Goal: Task Accomplishment & Management: Manage account settings

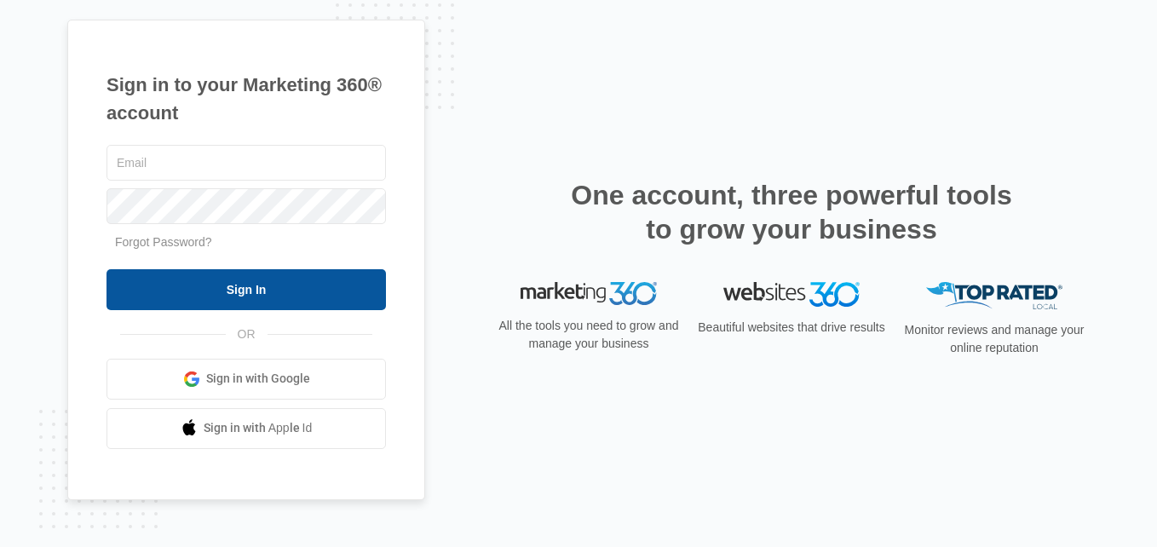
type input "[PERSON_NAME][EMAIL_ADDRESS][DOMAIN_NAME]"
click at [314, 293] on input "Sign In" at bounding box center [247, 289] width 280 height 41
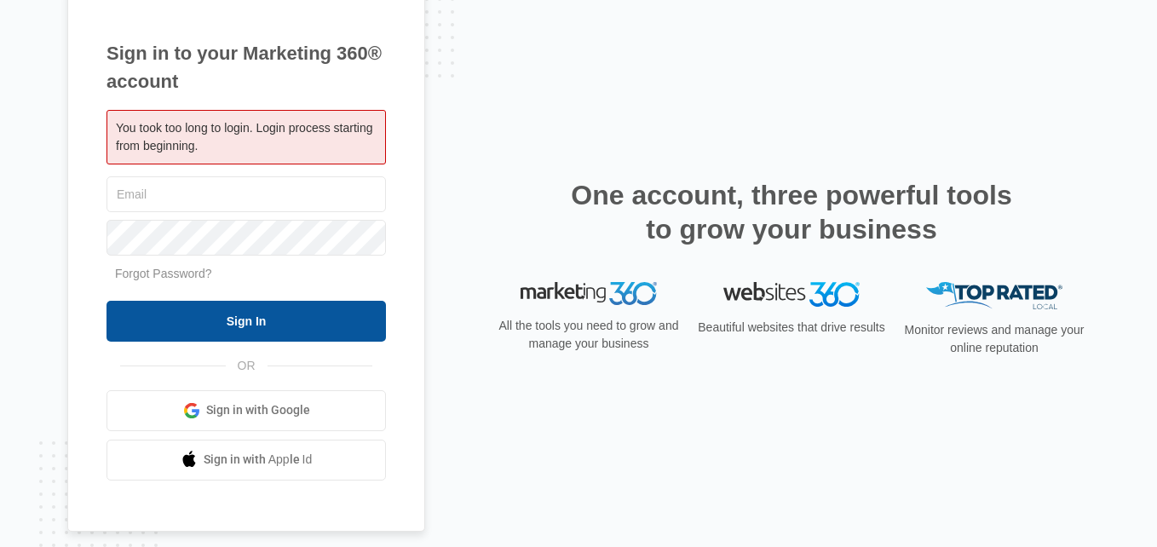
type input "[PERSON_NAME][EMAIL_ADDRESS][DOMAIN_NAME]"
click at [282, 320] on input "Sign In" at bounding box center [247, 321] width 280 height 41
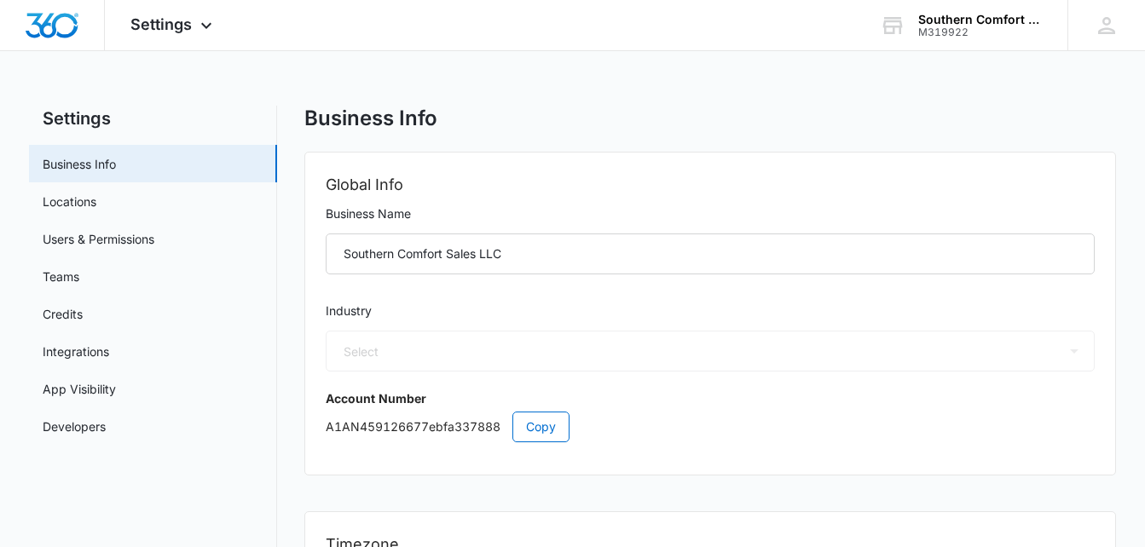
select select "52"
select select "US"
select select "America/[GEOGRAPHIC_DATA]"
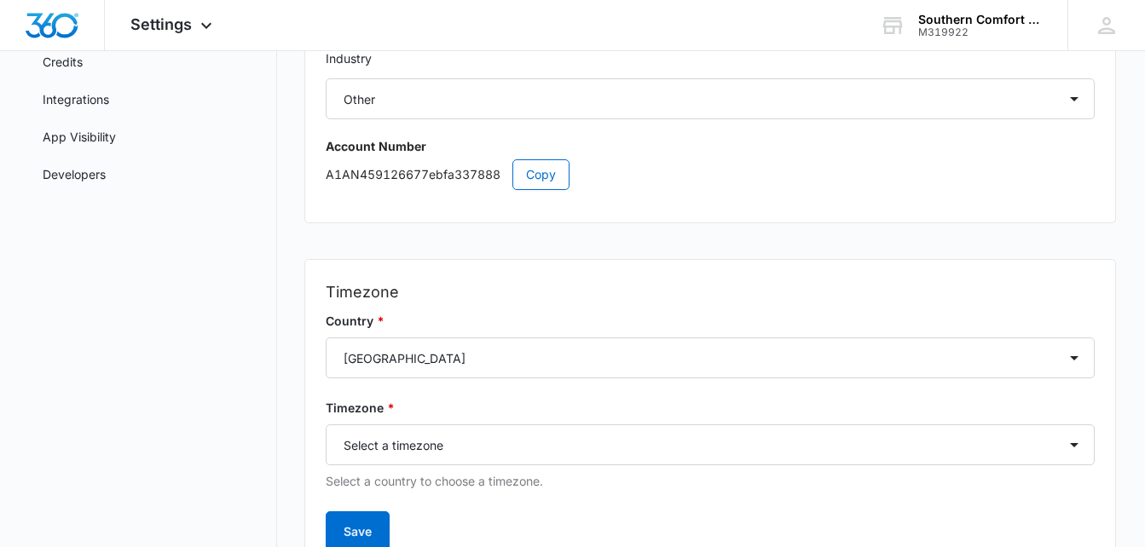
scroll to position [256, 0]
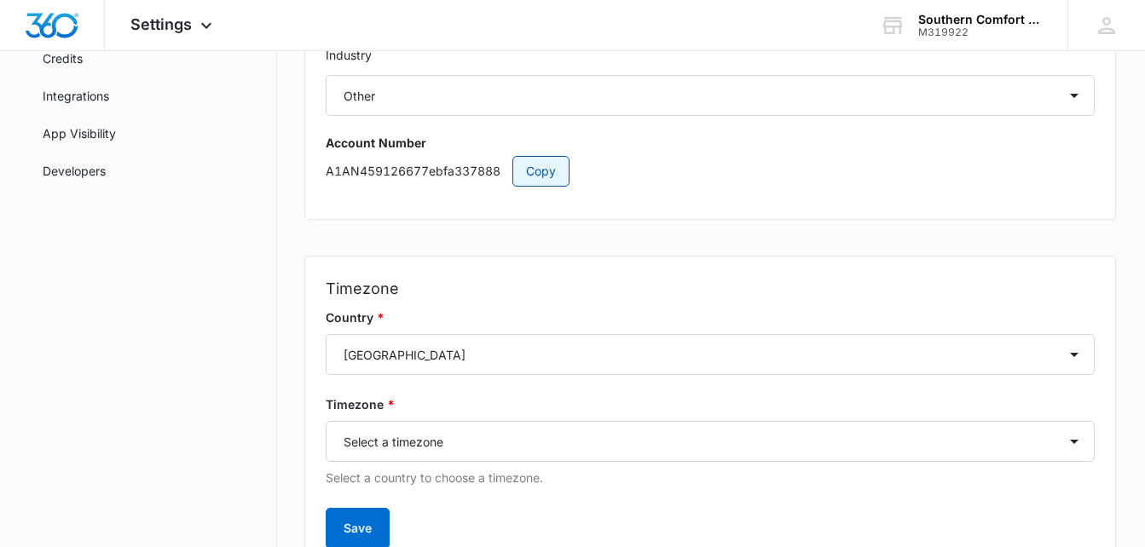
click at [529, 180] on span "Copy" at bounding box center [541, 171] width 30 height 19
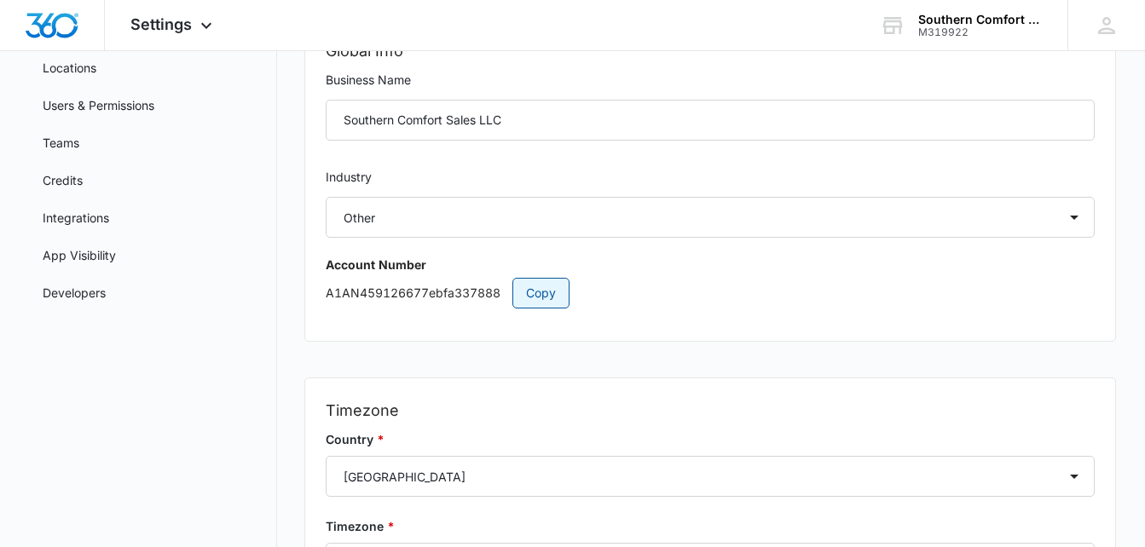
scroll to position [79, 0]
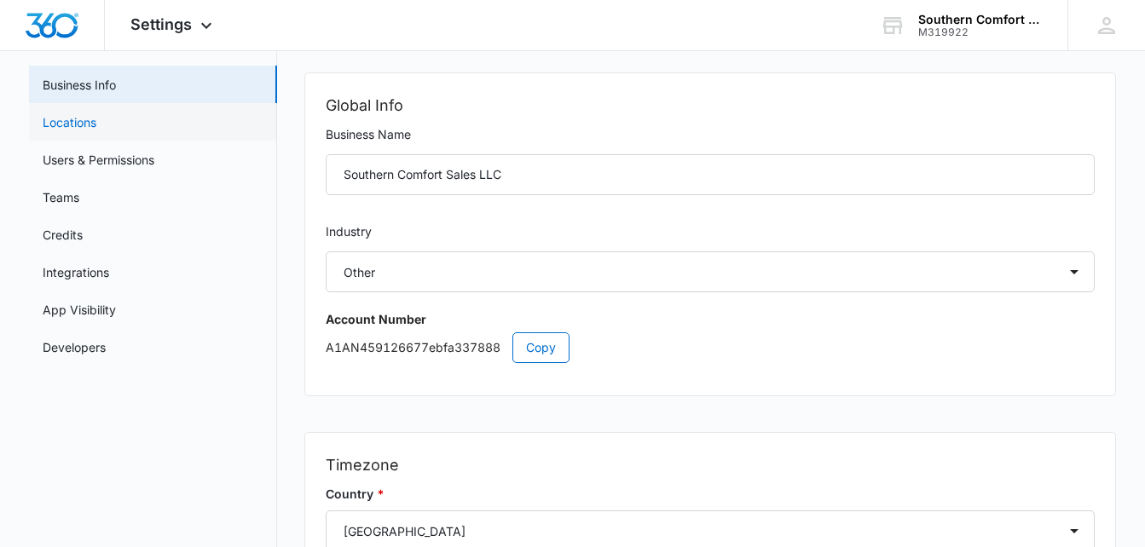
click at [55, 122] on link "Locations" at bounding box center [70, 122] width 54 height 18
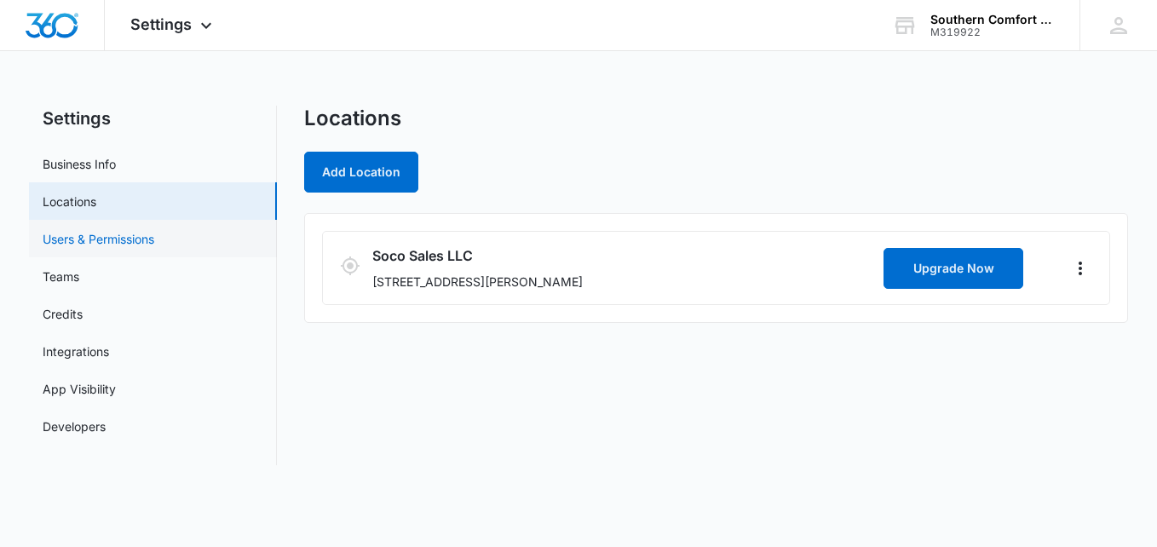
click at [61, 236] on link "Users & Permissions" at bounding box center [99, 239] width 112 height 18
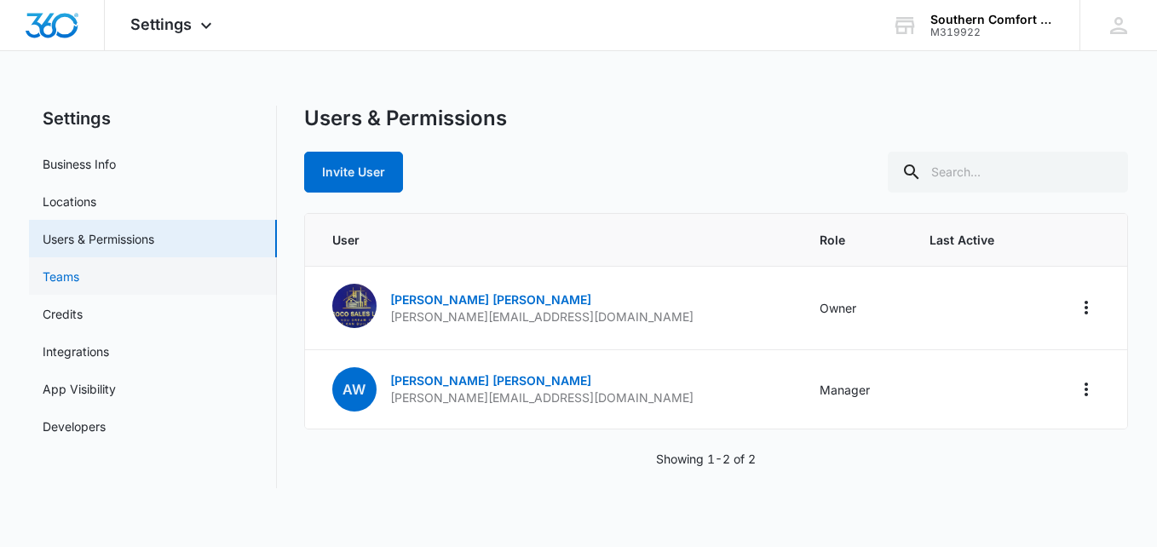
click at [61, 278] on link "Teams" at bounding box center [61, 277] width 37 height 18
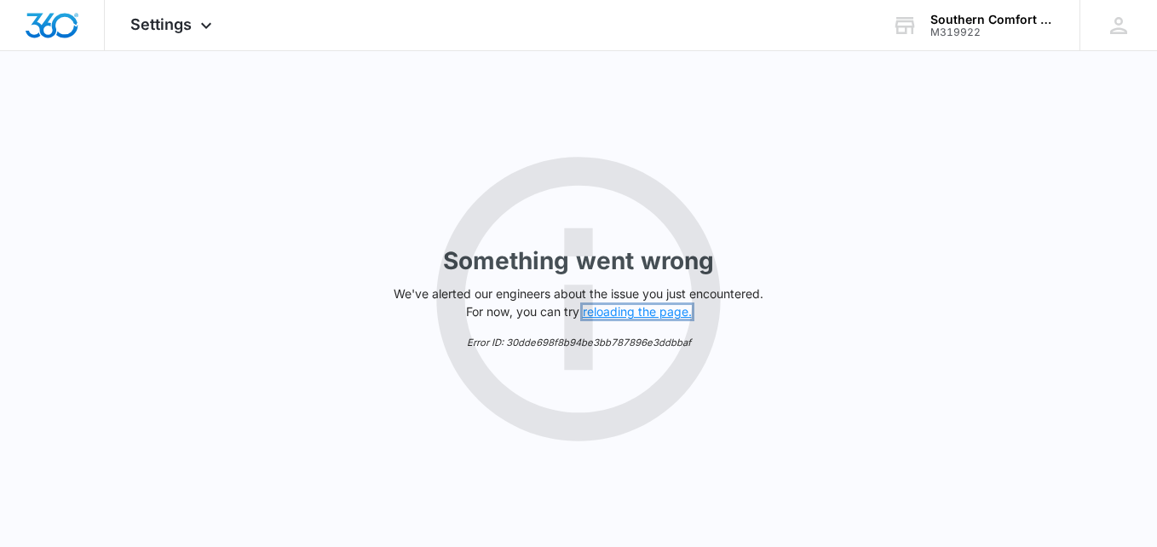
click at [590, 318] on button "reloading the page." at bounding box center [637, 312] width 109 height 14
click at [142, 22] on span "Settings" at bounding box center [160, 24] width 61 height 18
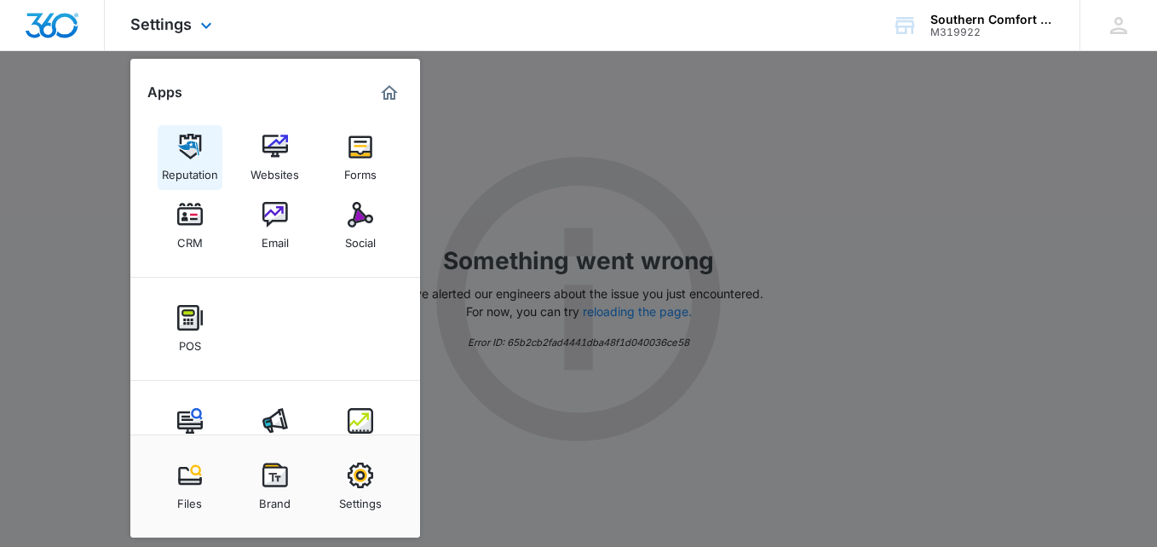
click at [198, 164] on div "Reputation" at bounding box center [190, 170] width 56 height 22
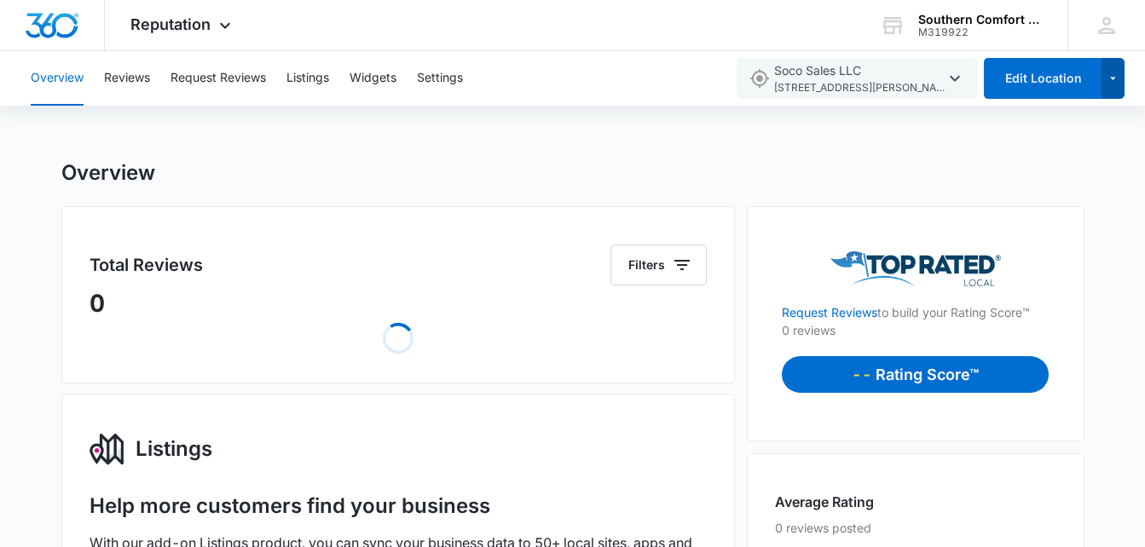
click at [1119, 77] on icon "button" at bounding box center [1112, 78] width 14 height 20
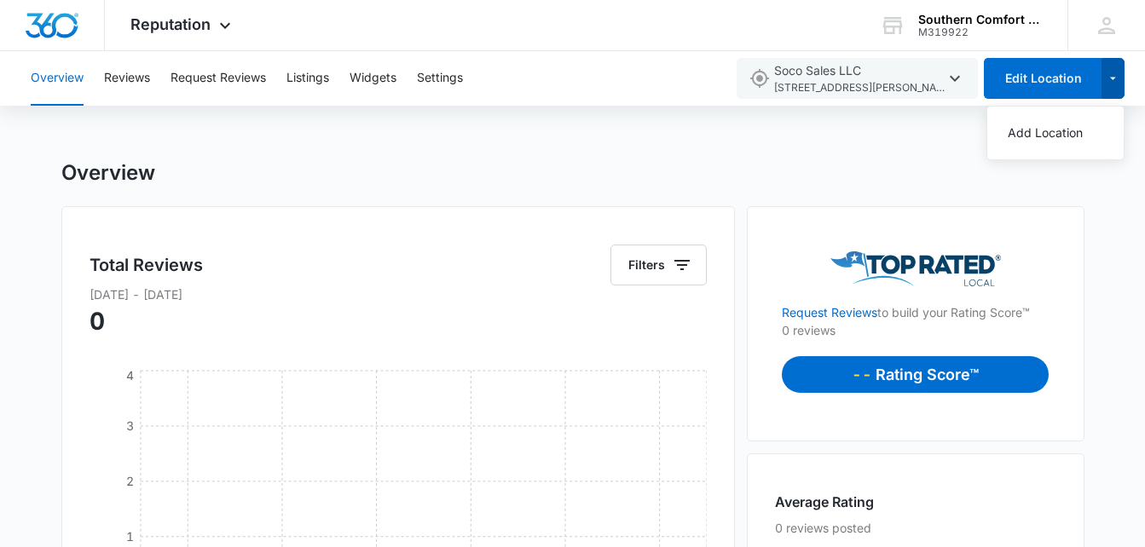
click at [1116, 82] on icon "button" at bounding box center [1112, 78] width 14 height 20
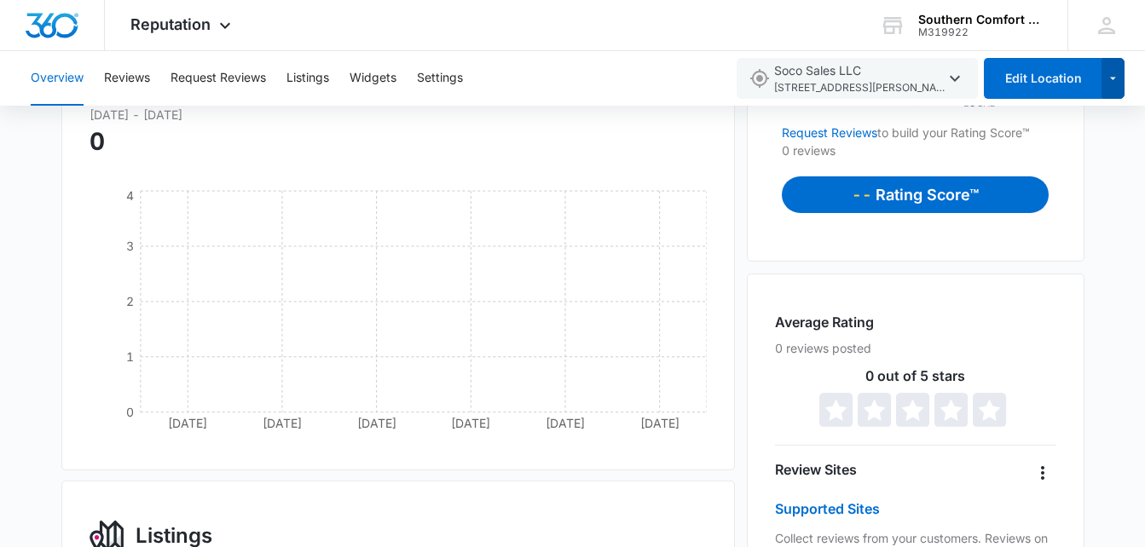
scroll to position [170, 0]
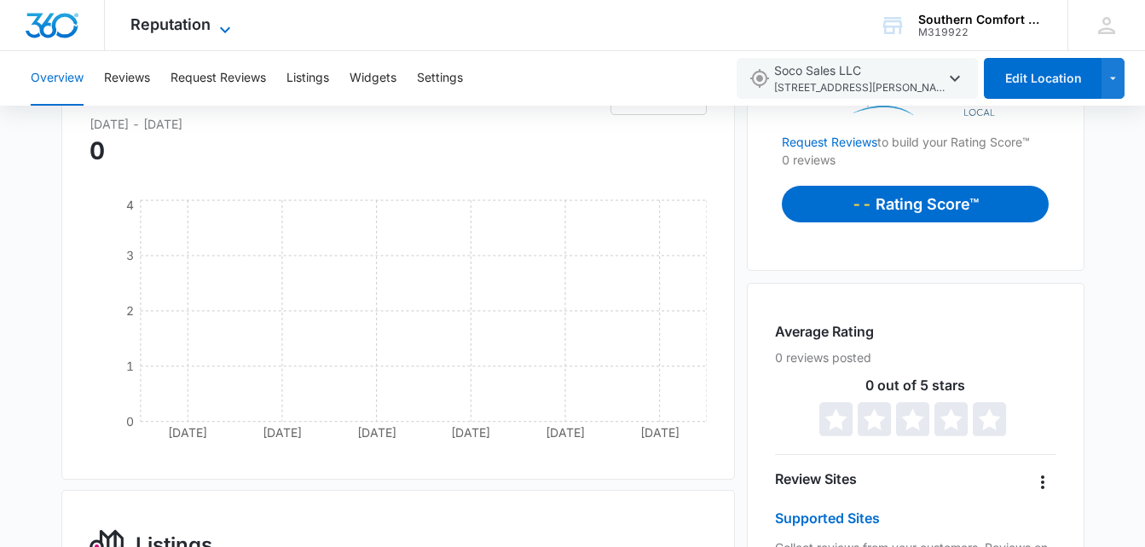
click at [161, 25] on span "Reputation" at bounding box center [170, 24] width 80 height 18
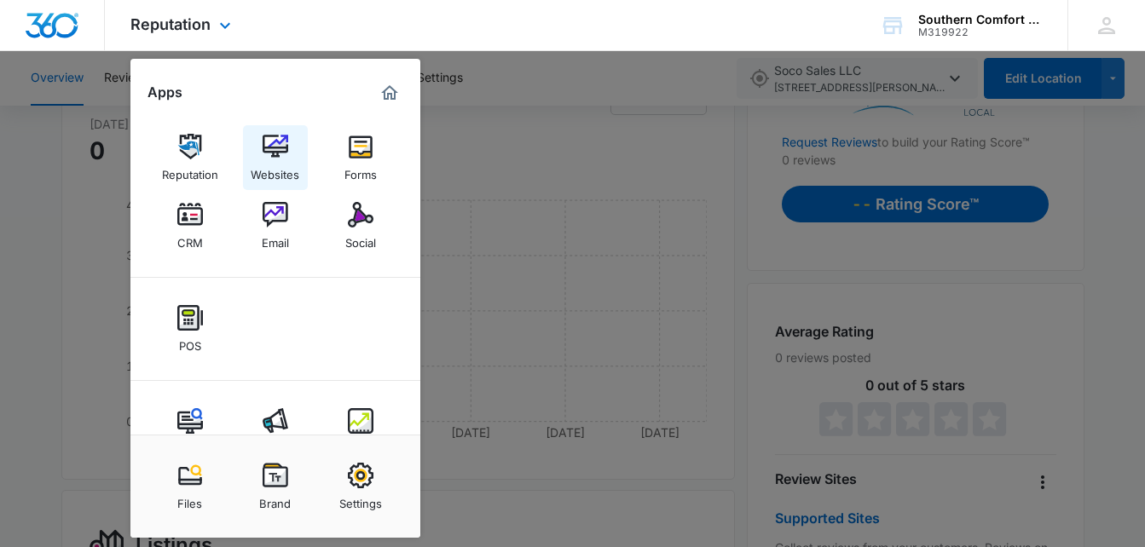
click at [263, 145] on img at bounding box center [275, 147] width 26 height 26
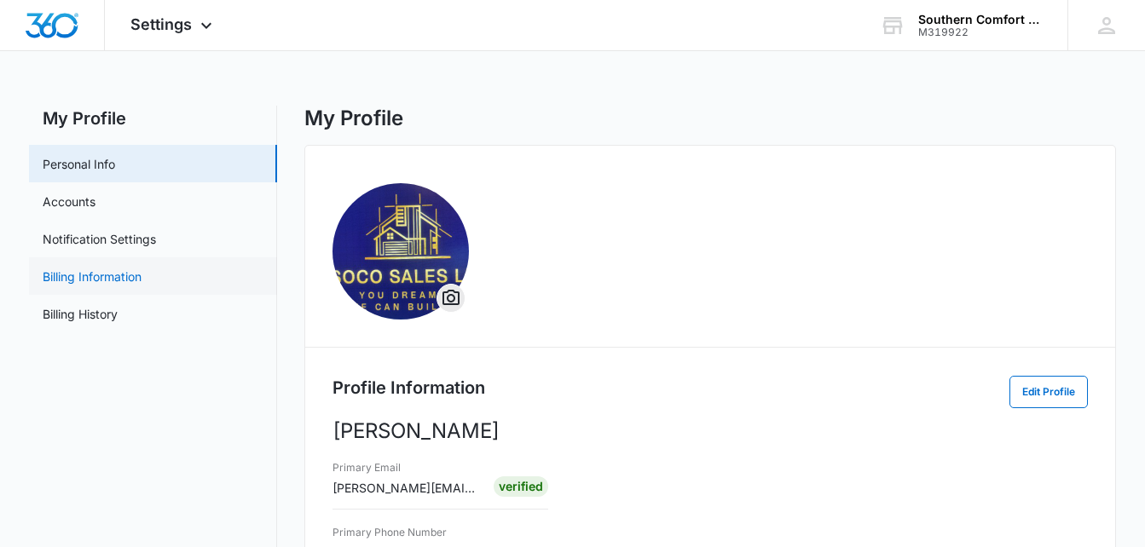
click at [132, 279] on link "Billing Information" at bounding box center [92, 277] width 99 height 18
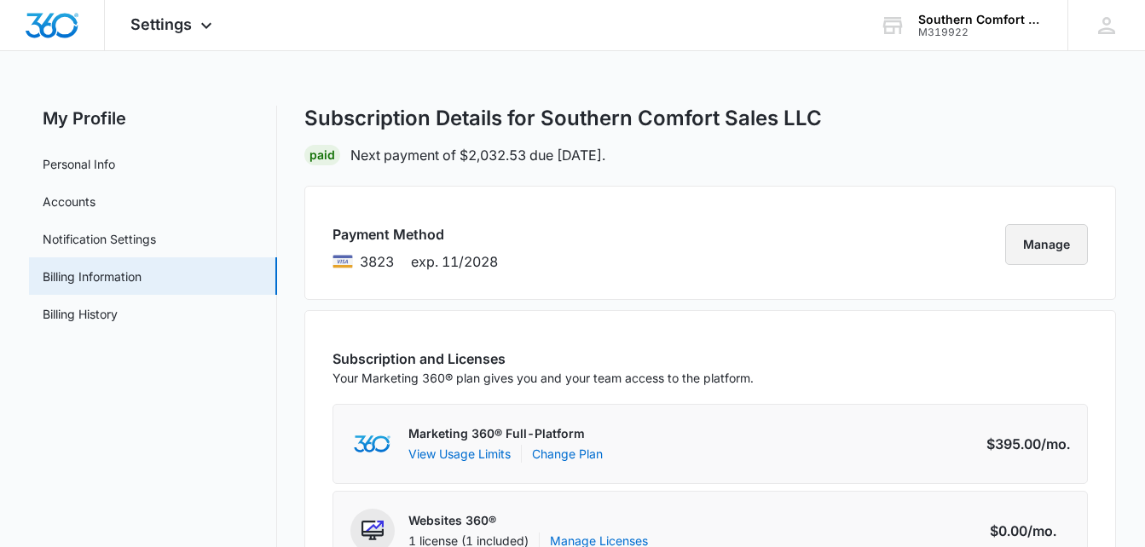
click at [1028, 254] on button "Manage" at bounding box center [1046, 244] width 83 height 41
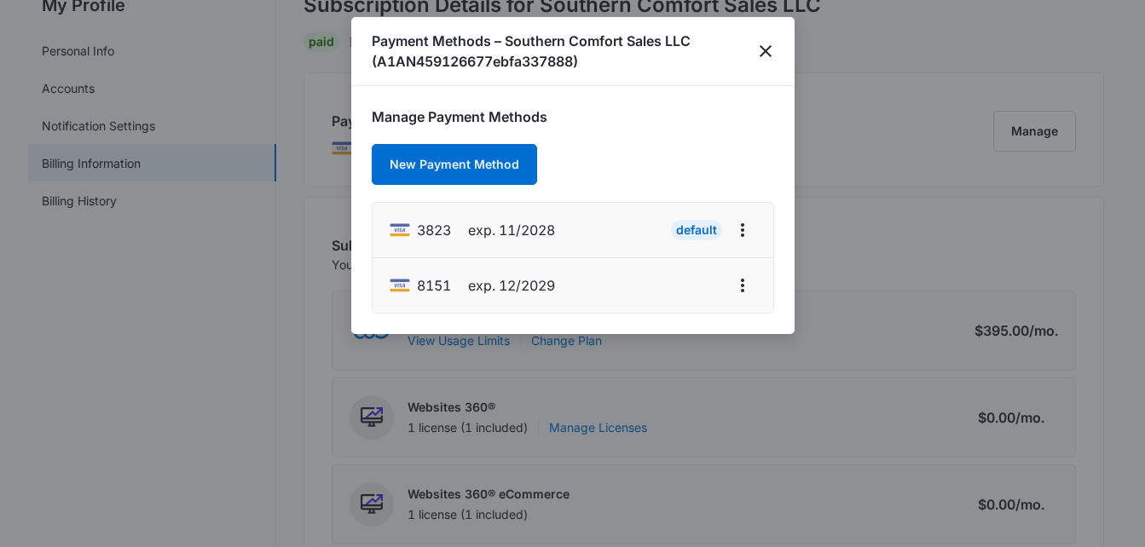
scroll to position [57, 0]
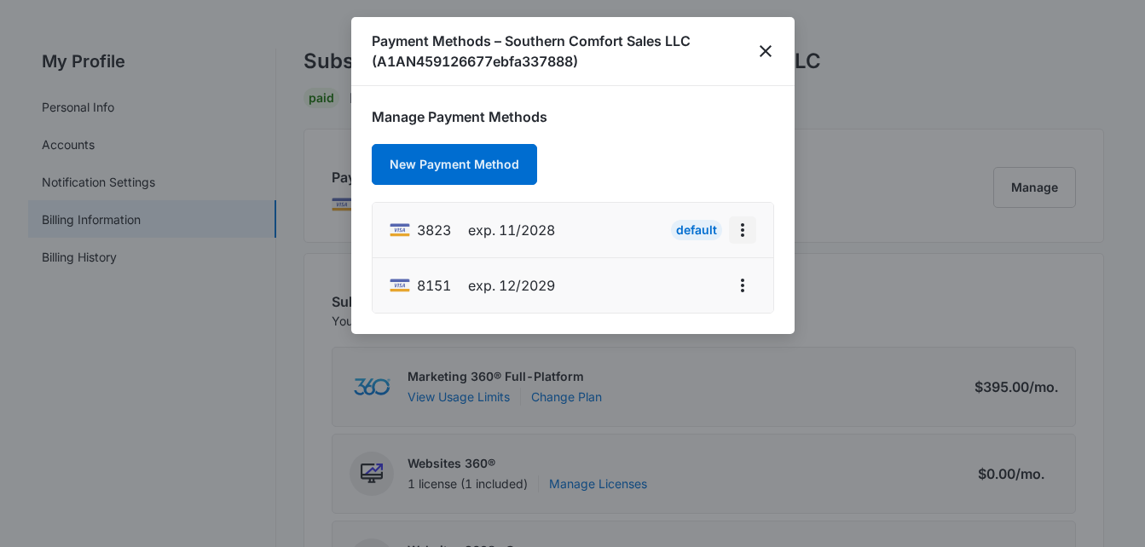
click at [747, 229] on icon "actions.viewMore" at bounding box center [742, 230] width 20 height 20
click at [607, 293] on li "8151 exp. 12/2029" at bounding box center [572, 285] width 401 height 55
click at [751, 283] on icon "actions.viewMore" at bounding box center [742, 285] width 20 height 20
click at [650, 214] on div "Edit Card" at bounding box center [674, 212] width 80 height 12
select select "12"
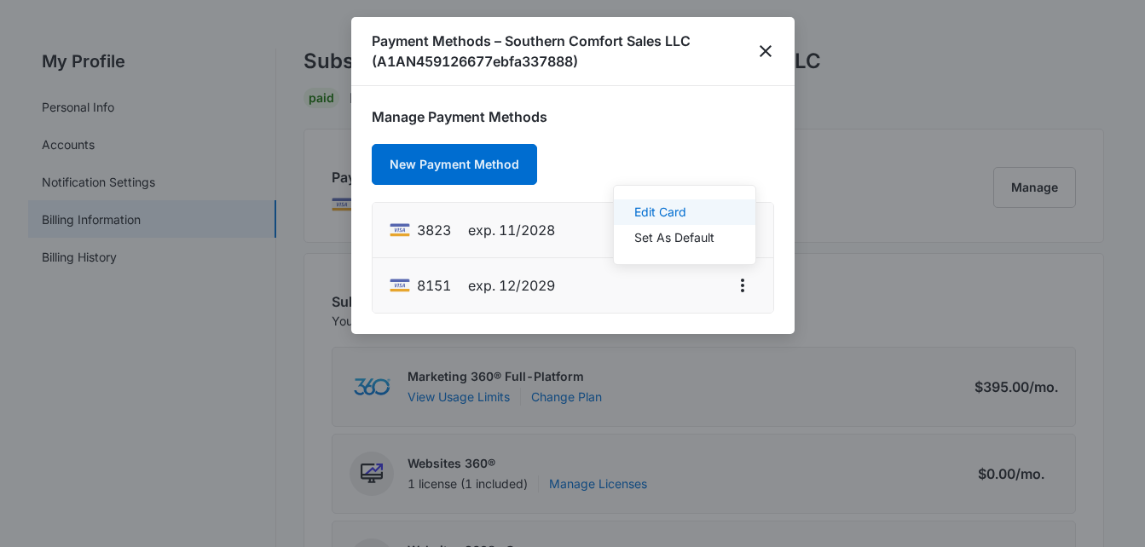
select select "2029"
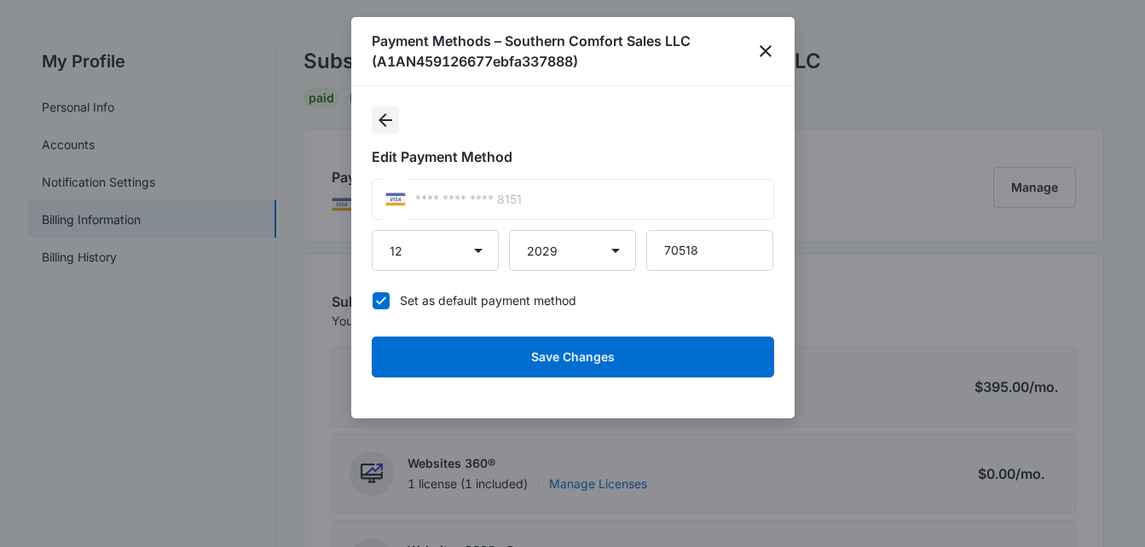
click at [385, 121] on icon "Back" at bounding box center [385, 120] width 14 height 14
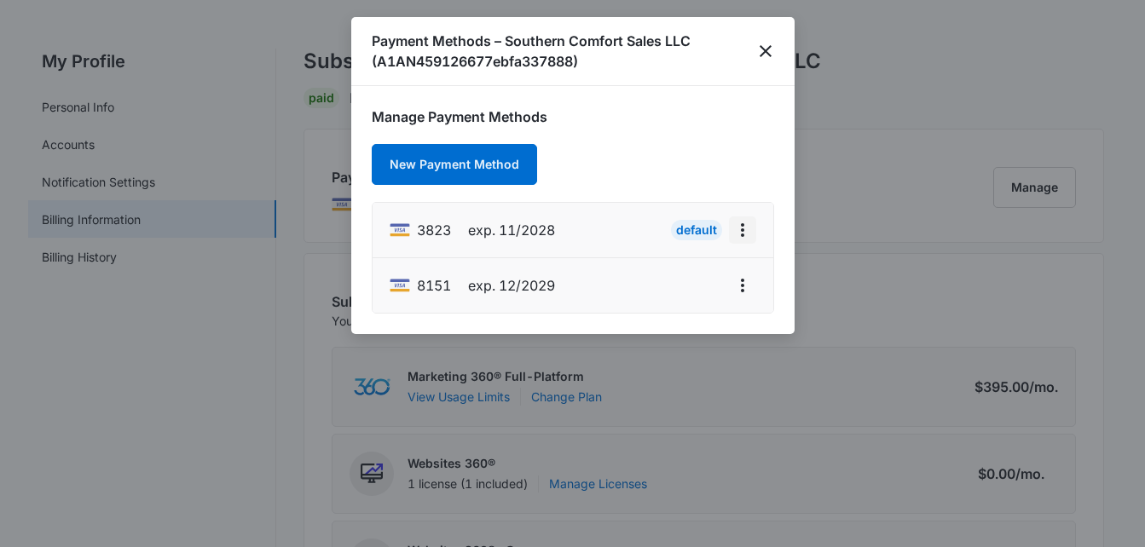
click at [750, 232] on icon "actions.viewMore" at bounding box center [742, 230] width 20 height 20
click at [671, 283] on div "Edit Card" at bounding box center [688, 278] width 52 height 12
select select "11"
select select "2028"
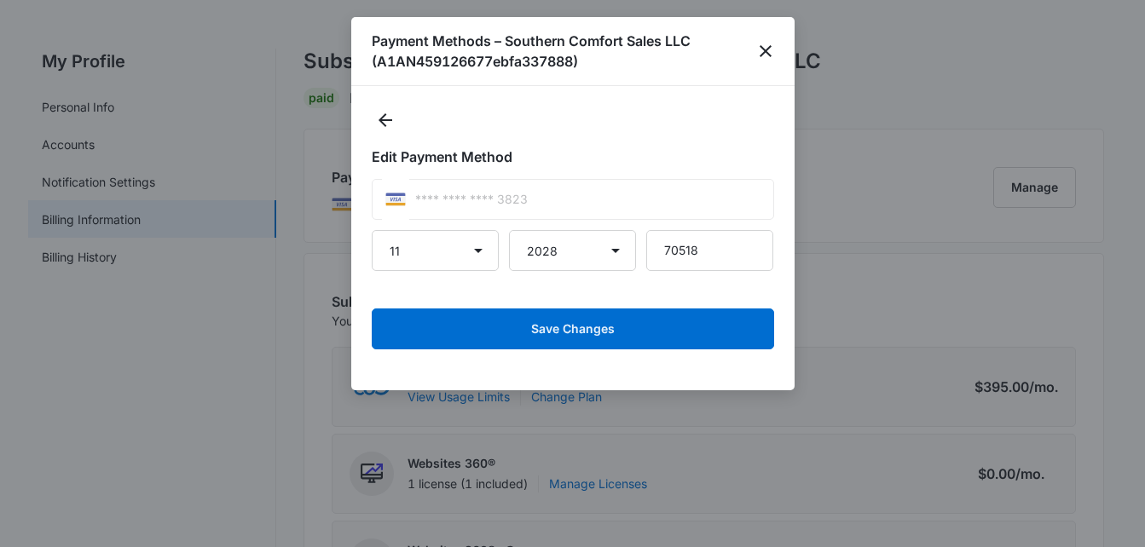
click at [544, 193] on div "**** **** **** 3823" at bounding box center [573, 199] width 402 height 41
click at [395, 116] on icon "Back" at bounding box center [385, 120] width 20 height 20
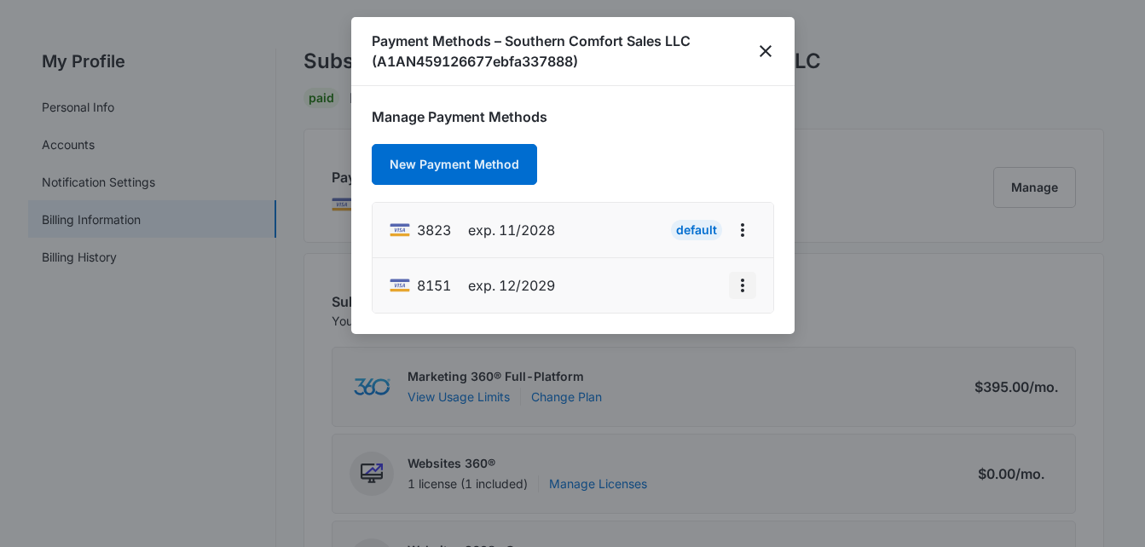
click at [734, 287] on icon "actions.viewMore" at bounding box center [742, 285] width 20 height 20
click at [649, 208] on div "Edit Card" at bounding box center [674, 212] width 80 height 12
select select "12"
select select "2029"
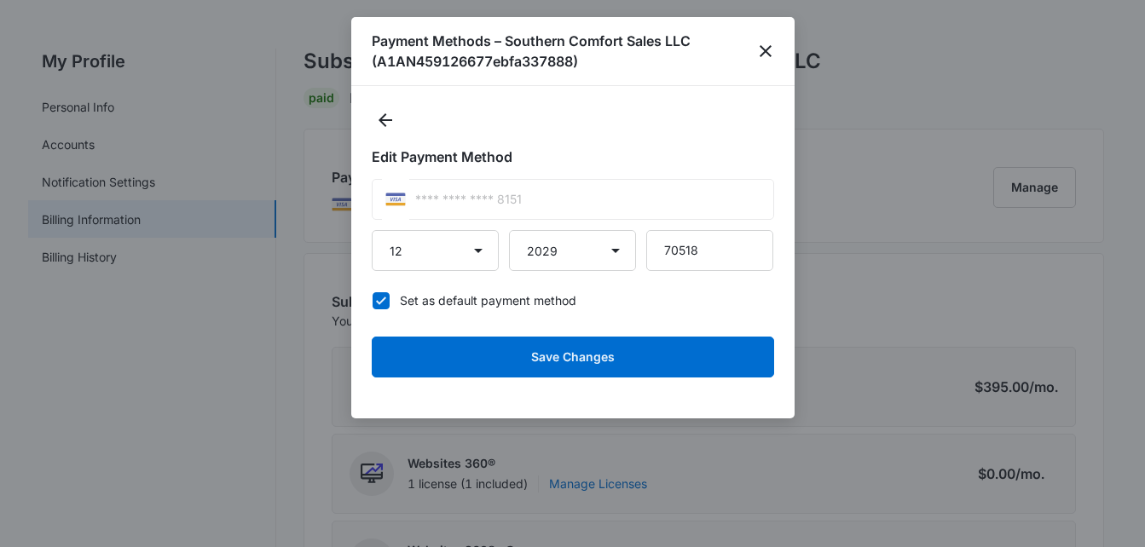
click at [649, 208] on div "**** **** **** 8151" at bounding box center [573, 199] width 402 height 41
drag, startPoint x: 510, startPoint y: 185, endPoint x: 469, endPoint y: 184, distance: 41.8
click at [482, 186] on div "**** **** **** 8151" at bounding box center [573, 199] width 402 height 41
click at [443, 185] on div "**** **** **** 8151" at bounding box center [573, 199] width 402 height 41
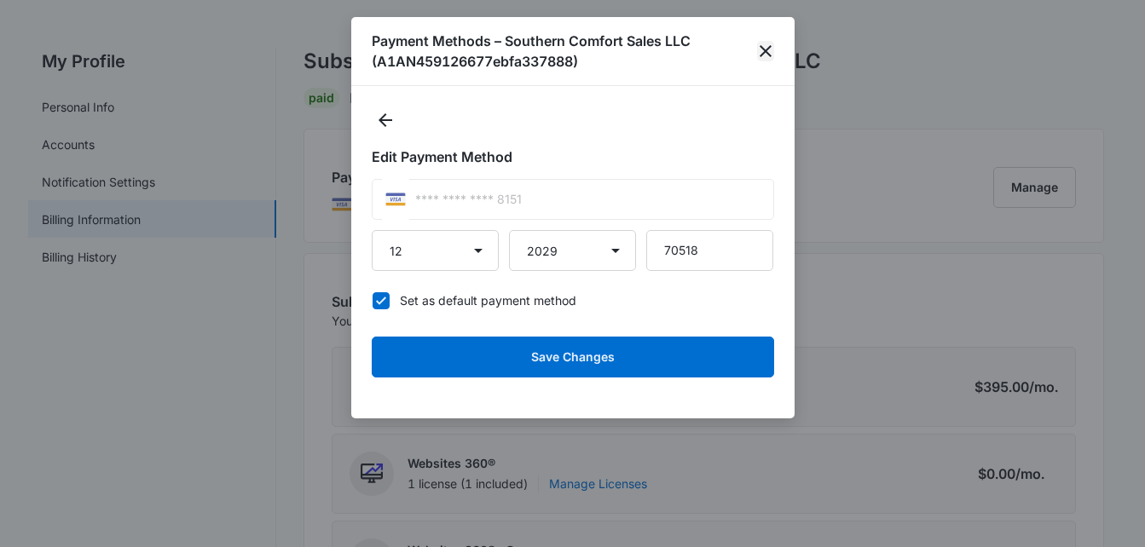
click at [773, 55] on icon "close" at bounding box center [765, 51] width 20 height 20
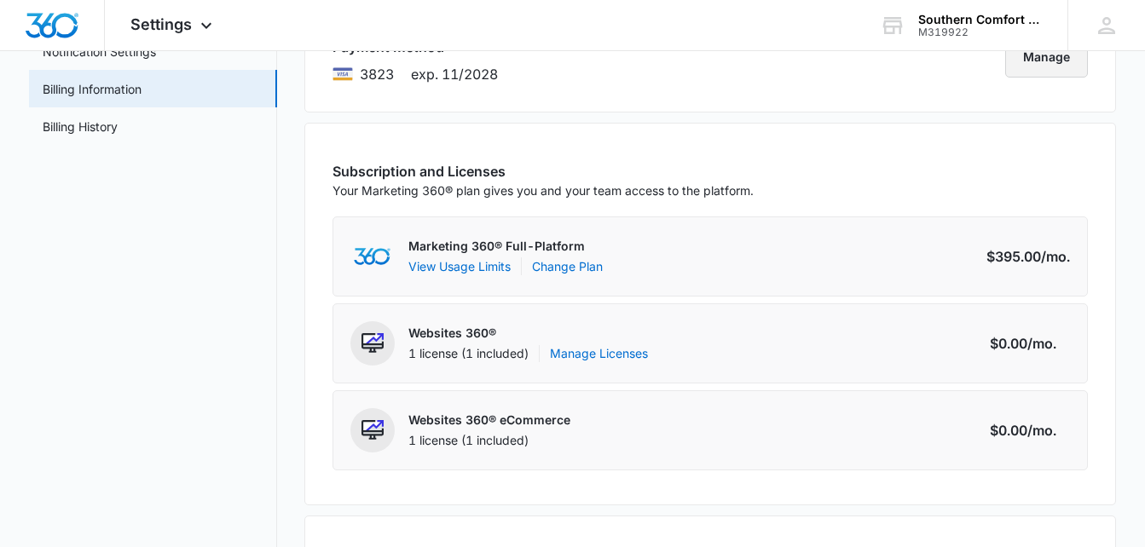
scroll to position [199, 0]
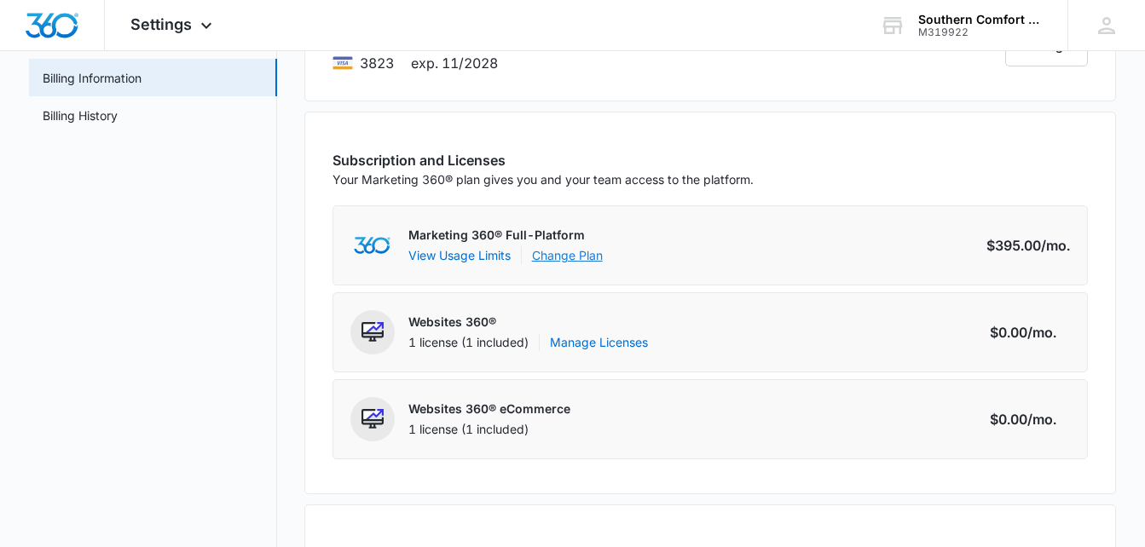
click at [585, 263] on link "Change Plan" at bounding box center [567, 255] width 71 height 18
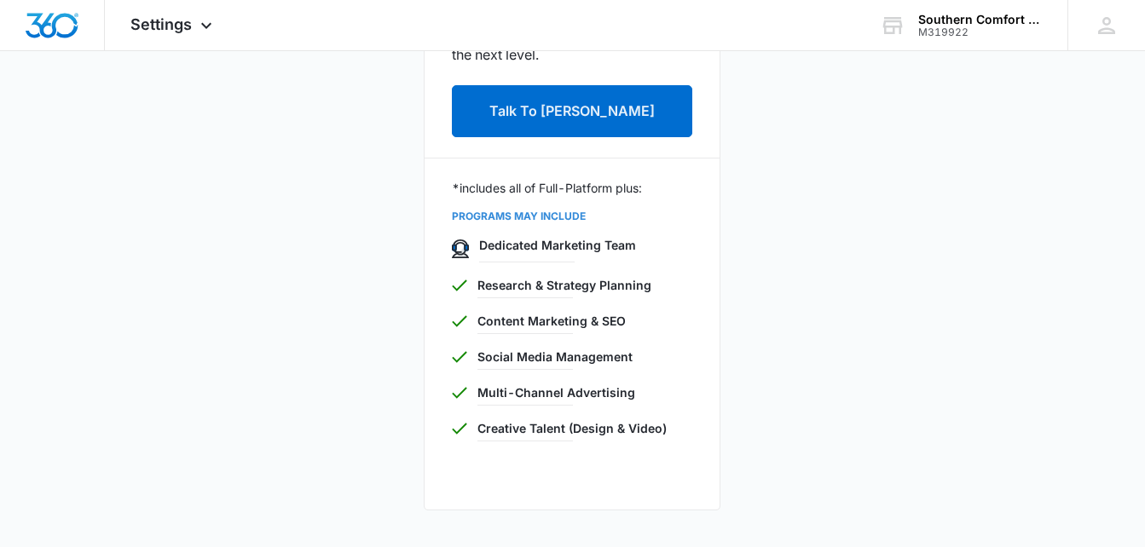
scroll to position [483, 0]
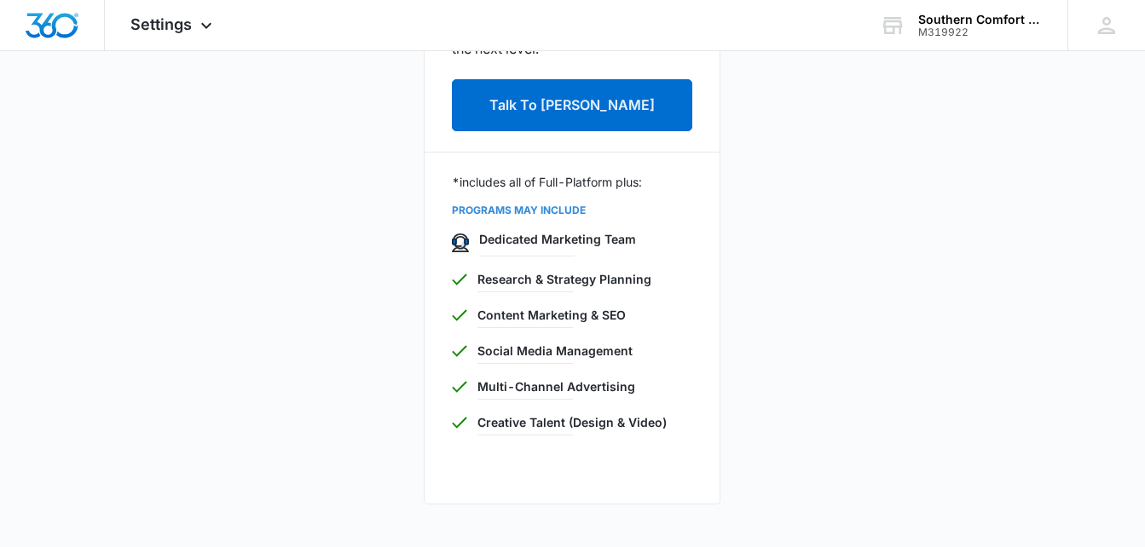
click at [544, 214] on p "PROGRAMS MAY INCLUDE" at bounding box center [572, 210] width 240 height 15
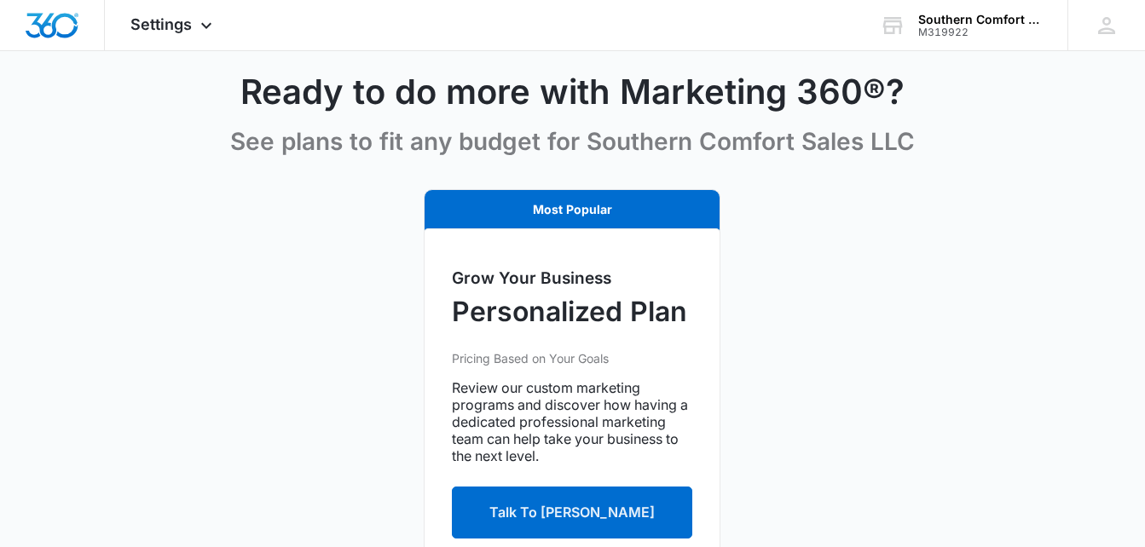
scroll to position [0, 0]
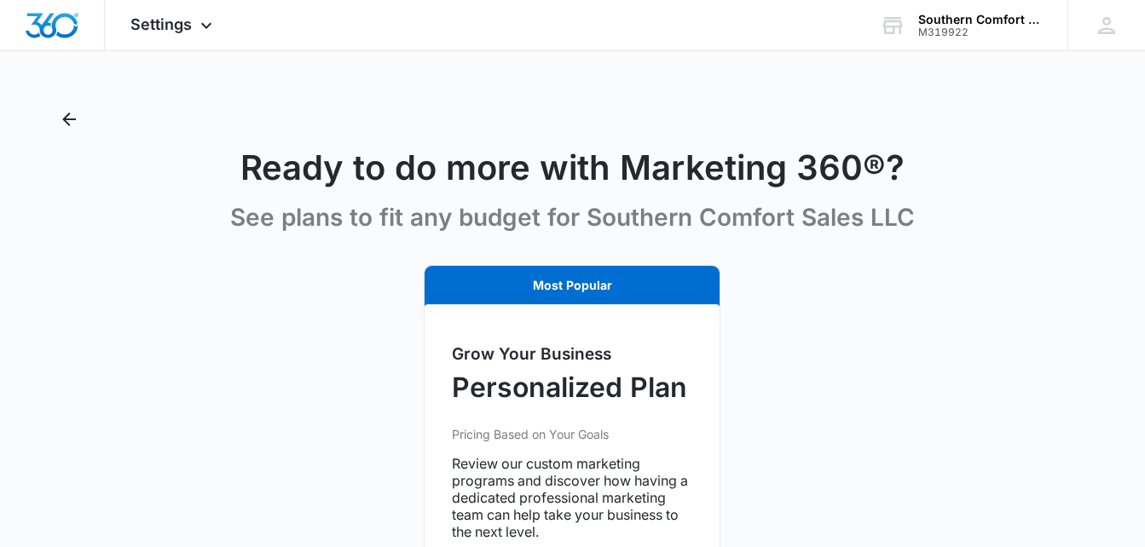
click at [560, 273] on div "Most Popular" at bounding box center [572, 289] width 297 height 48
click at [83, 122] on button "Back" at bounding box center [68, 119] width 27 height 27
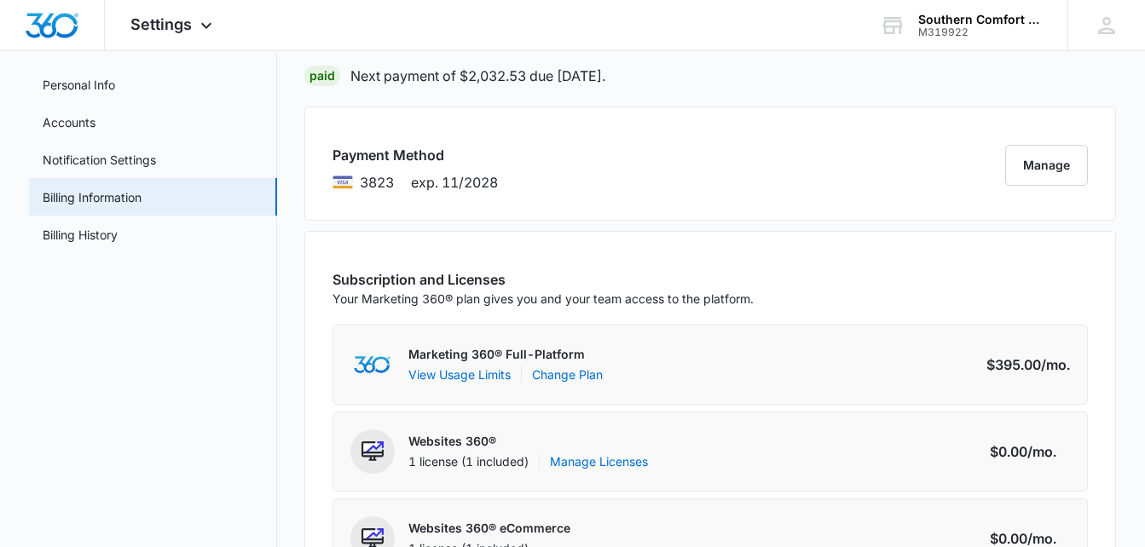
scroll to position [85, 0]
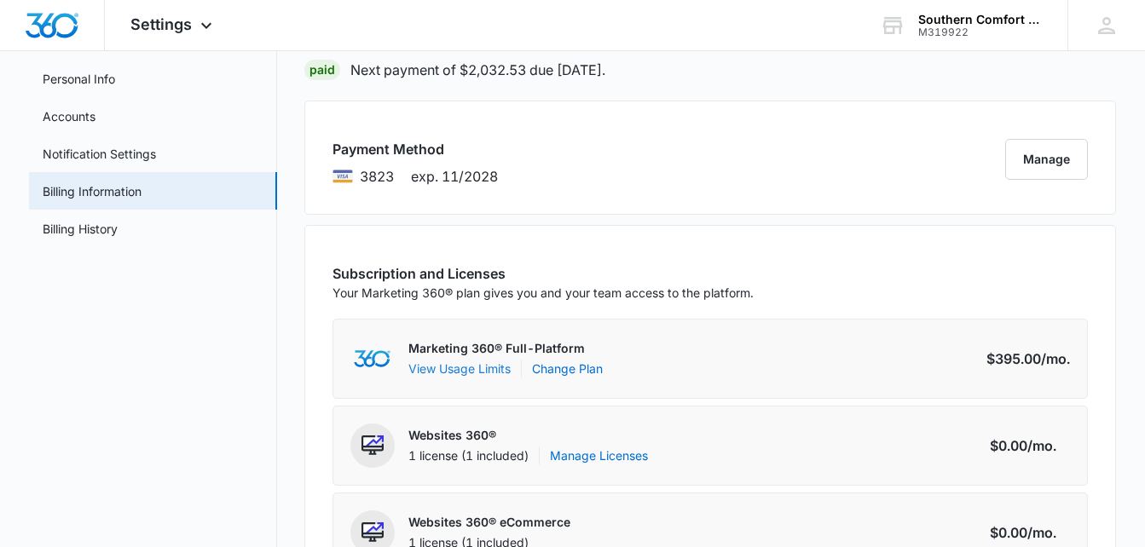
click at [493, 367] on button "View Usage Limits" at bounding box center [459, 369] width 102 height 18
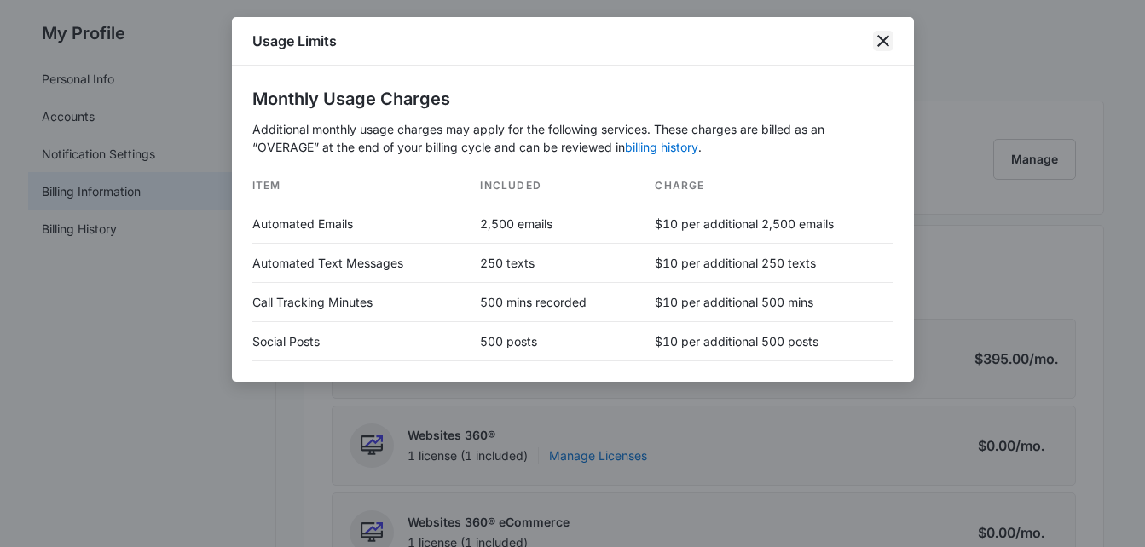
click at [880, 43] on icon "close" at bounding box center [883, 41] width 12 height 12
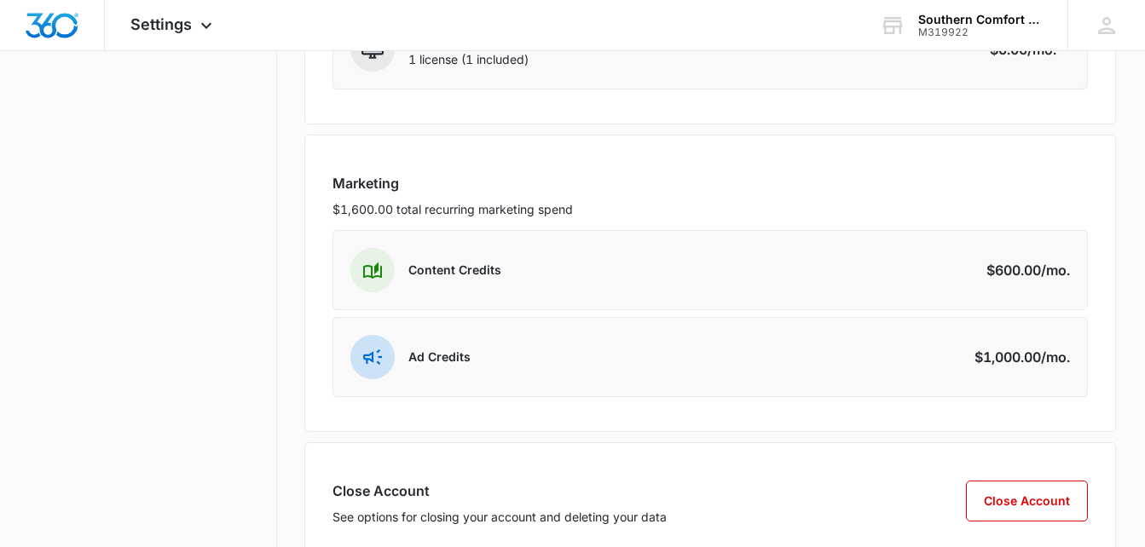
scroll to position [618, 0]
